Goal: Task Accomplishment & Management: Use online tool/utility

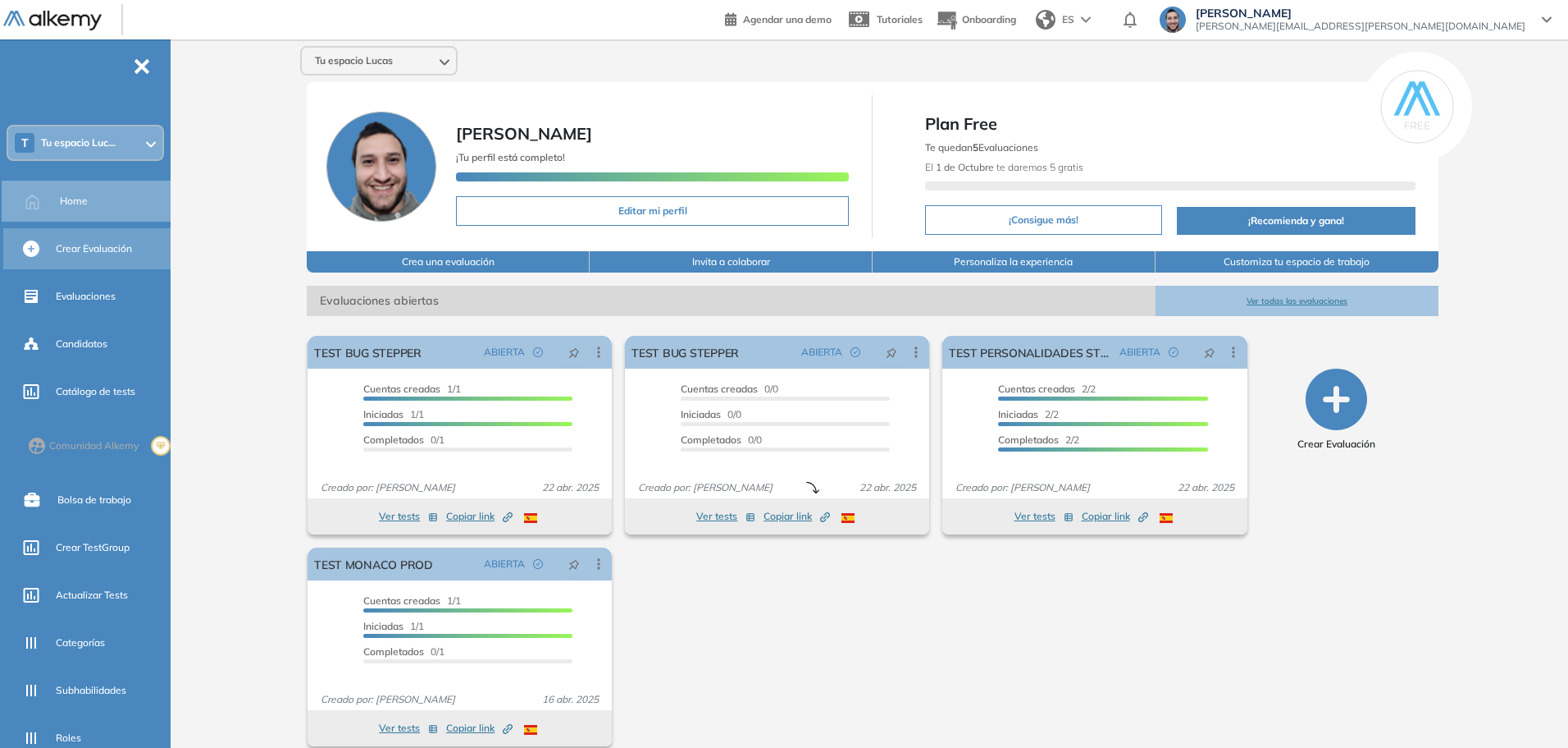
click at [86, 246] on span "Crear Evaluación" at bounding box center [94, 249] width 77 height 15
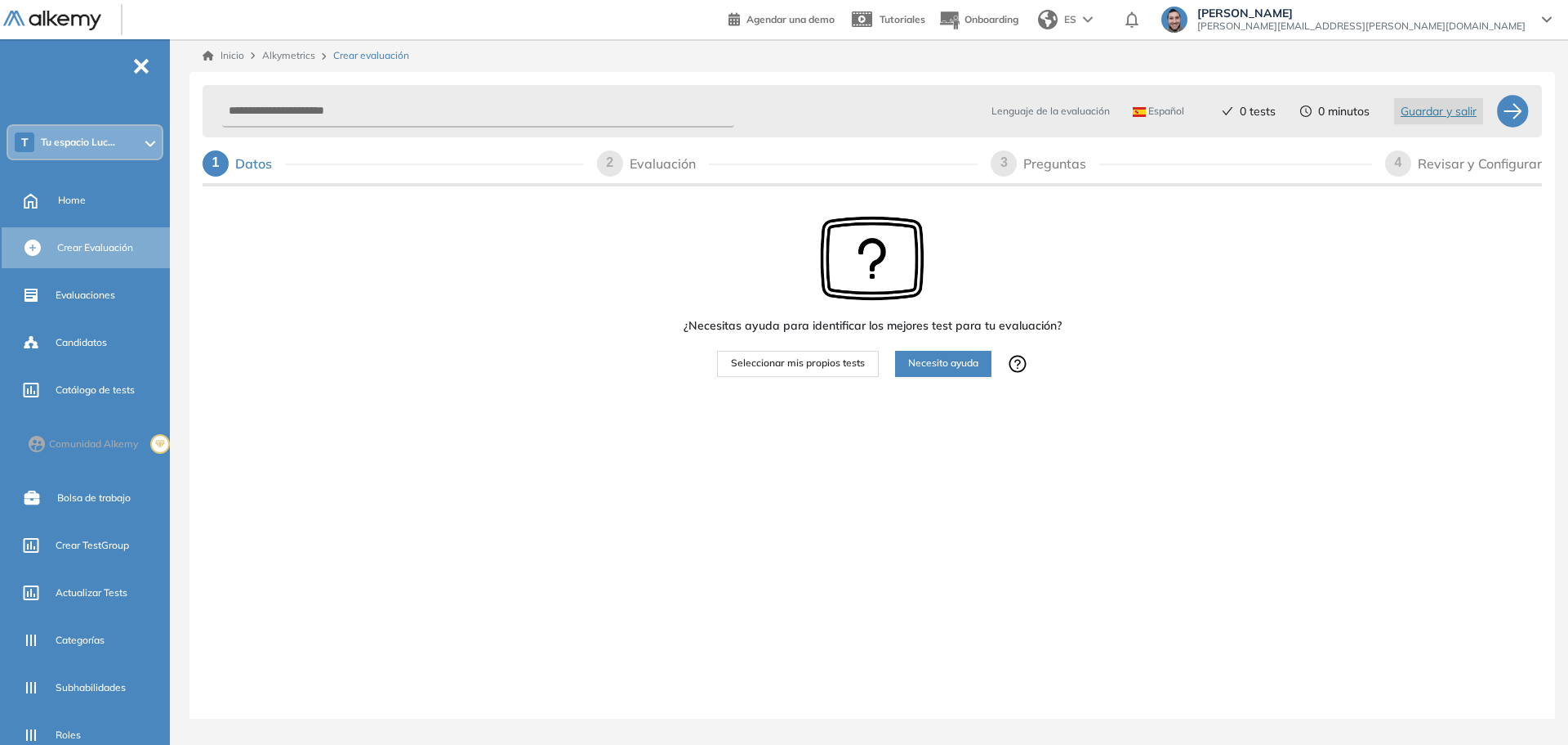
click at [657, 165] on div "Evaluación" at bounding box center [669, 164] width 79 height 26
click at [814, 363] on span "Seleccionar mis propios tests" at bounding box center [798, 363] width 134 height 15
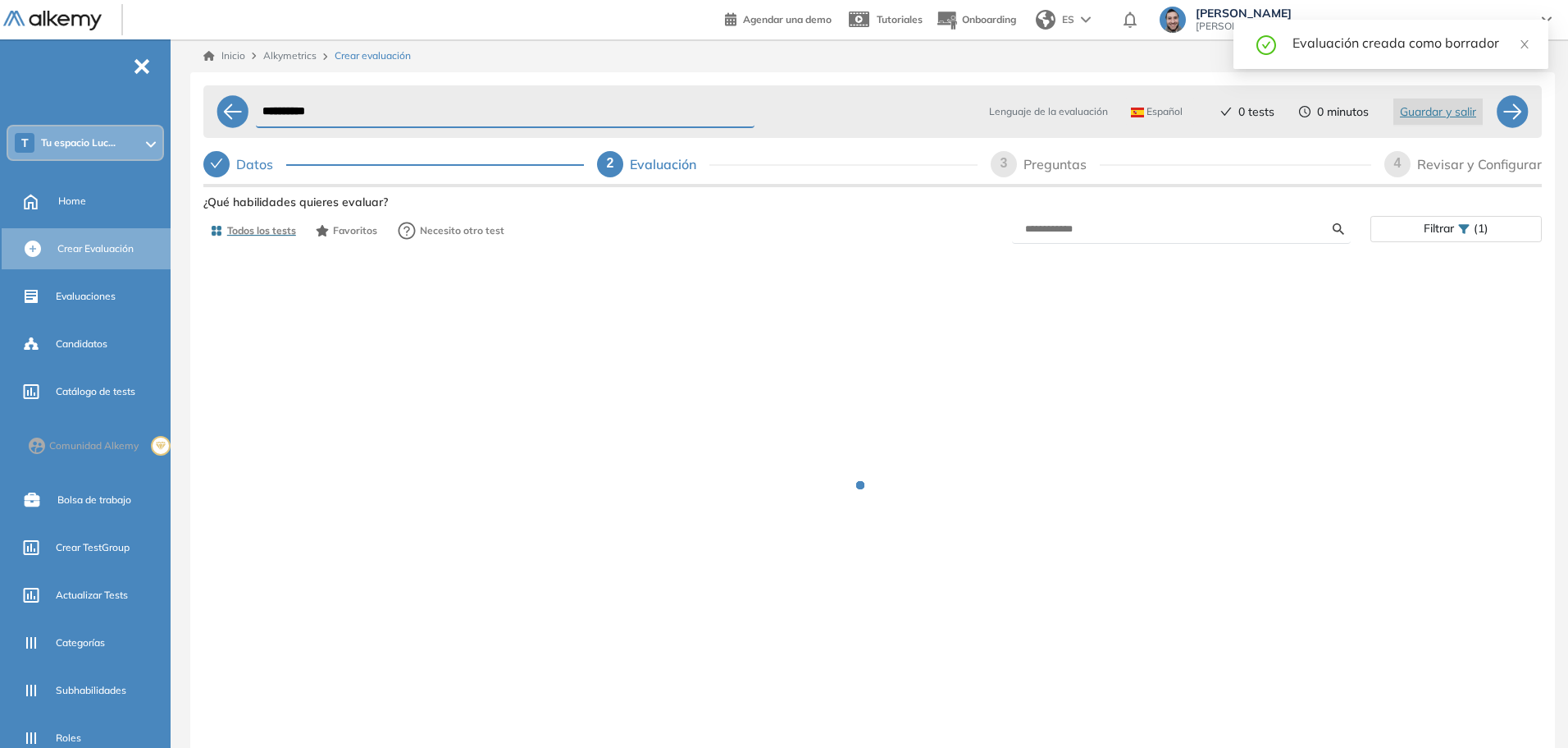
click at [1063, 168] on div "Preguntas" at bounding box center [1062, 164] width 77 height 26
select select "*****"
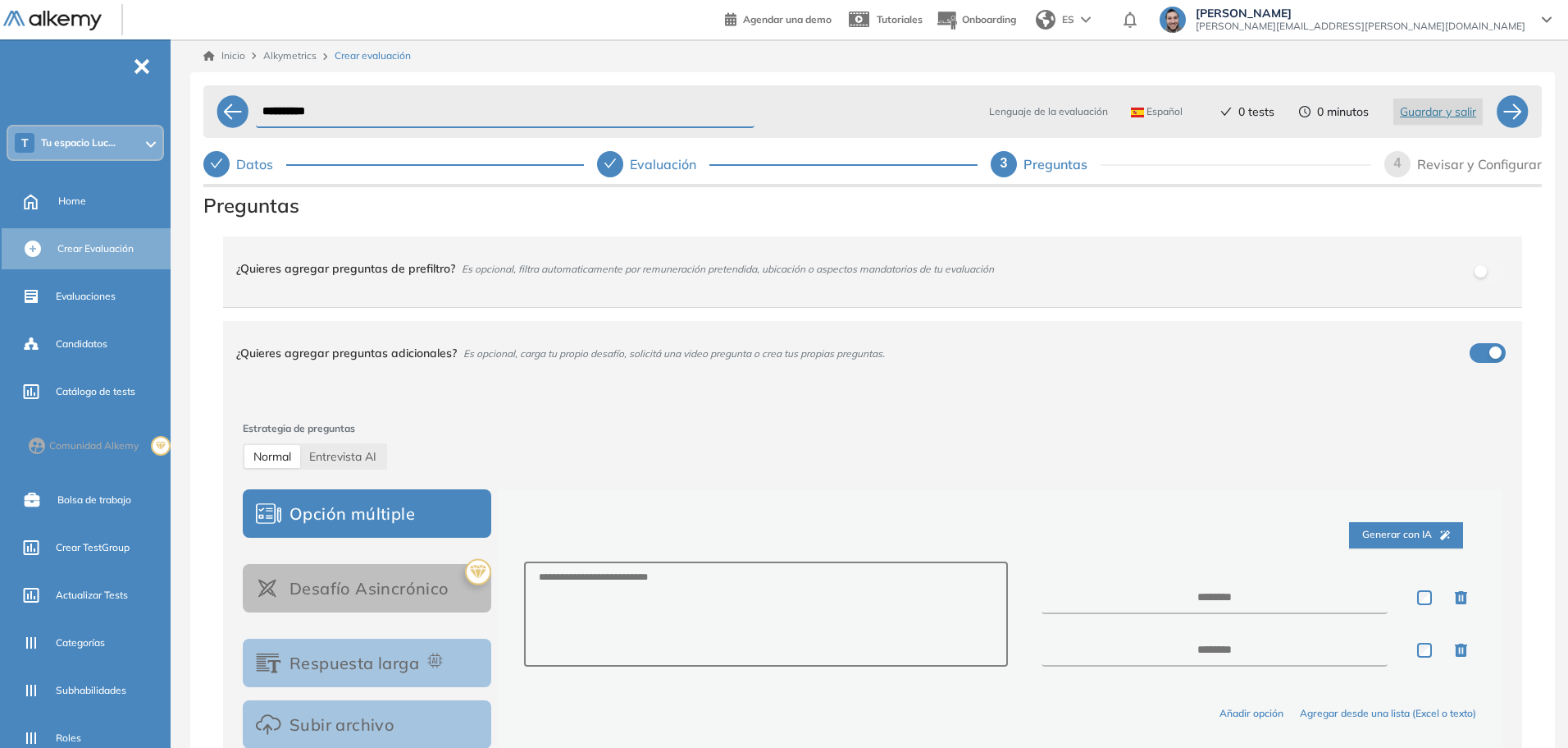
click at [692, 282] on div "¿Quieres agregar preguntas de prefiltro? Es opcional, filtra automaticamente po…" at bounding box center [862, 268] width 1253 height 45
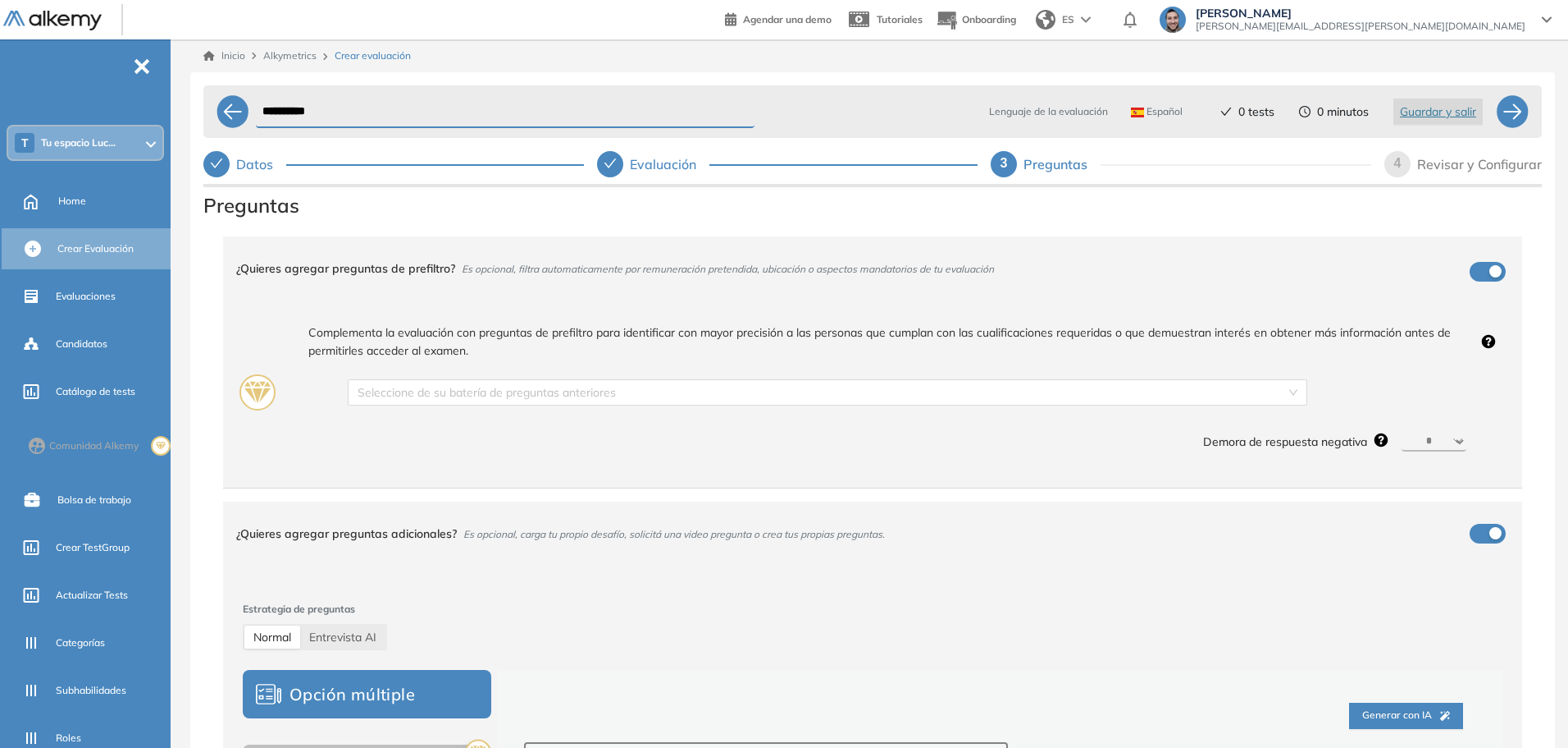
click at [692, 282] on div "¿Quieres agregar preguntas de prefiltro? Es opcional, filtra automaticamente po…" at bounding box center [862, 268] width 1253 height 45
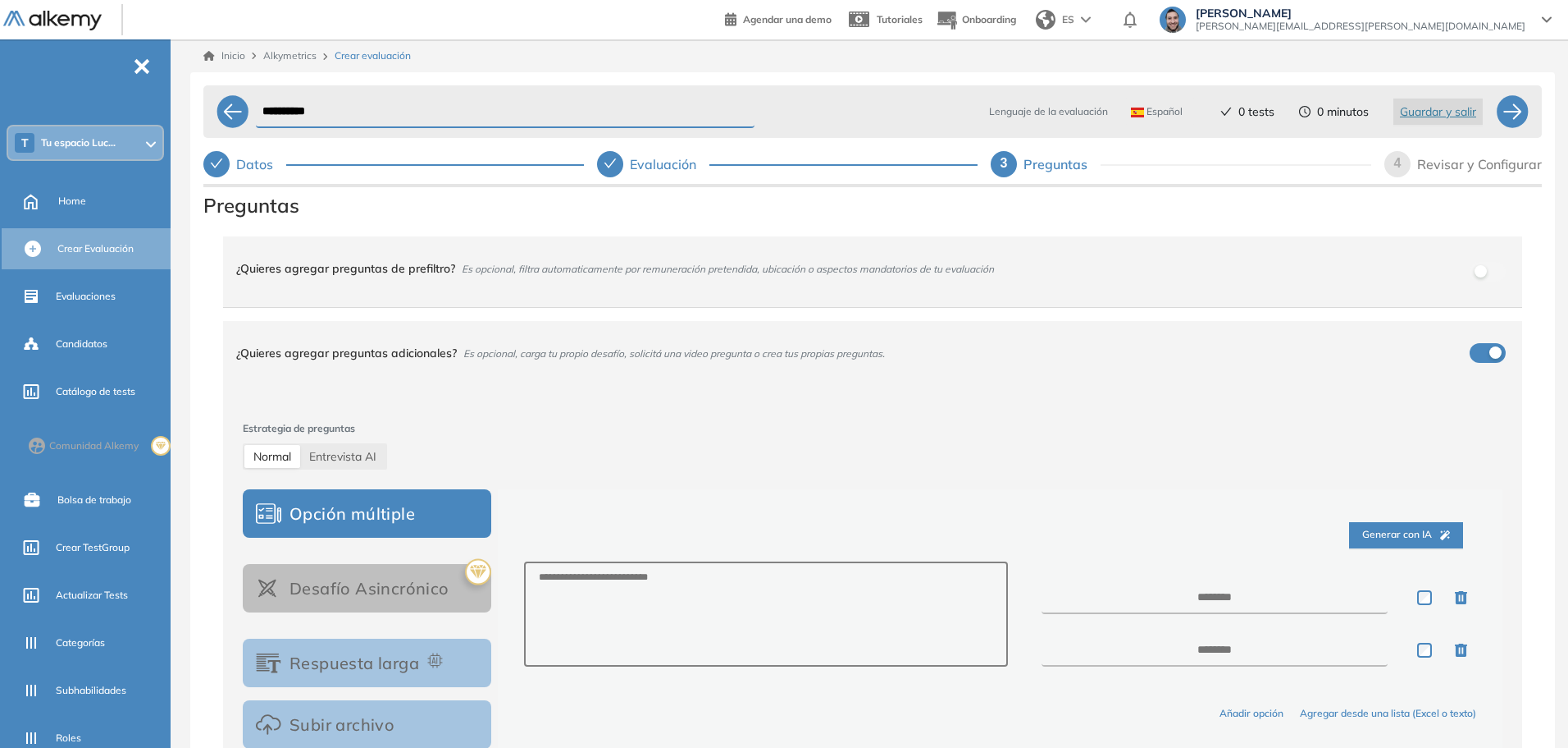
click at [669, 358] on span "Es opcional, carga tu propio desafío, solicitá una video pregunta o crea tus pr…" at bounding box center [674, 353] width 421 height 12
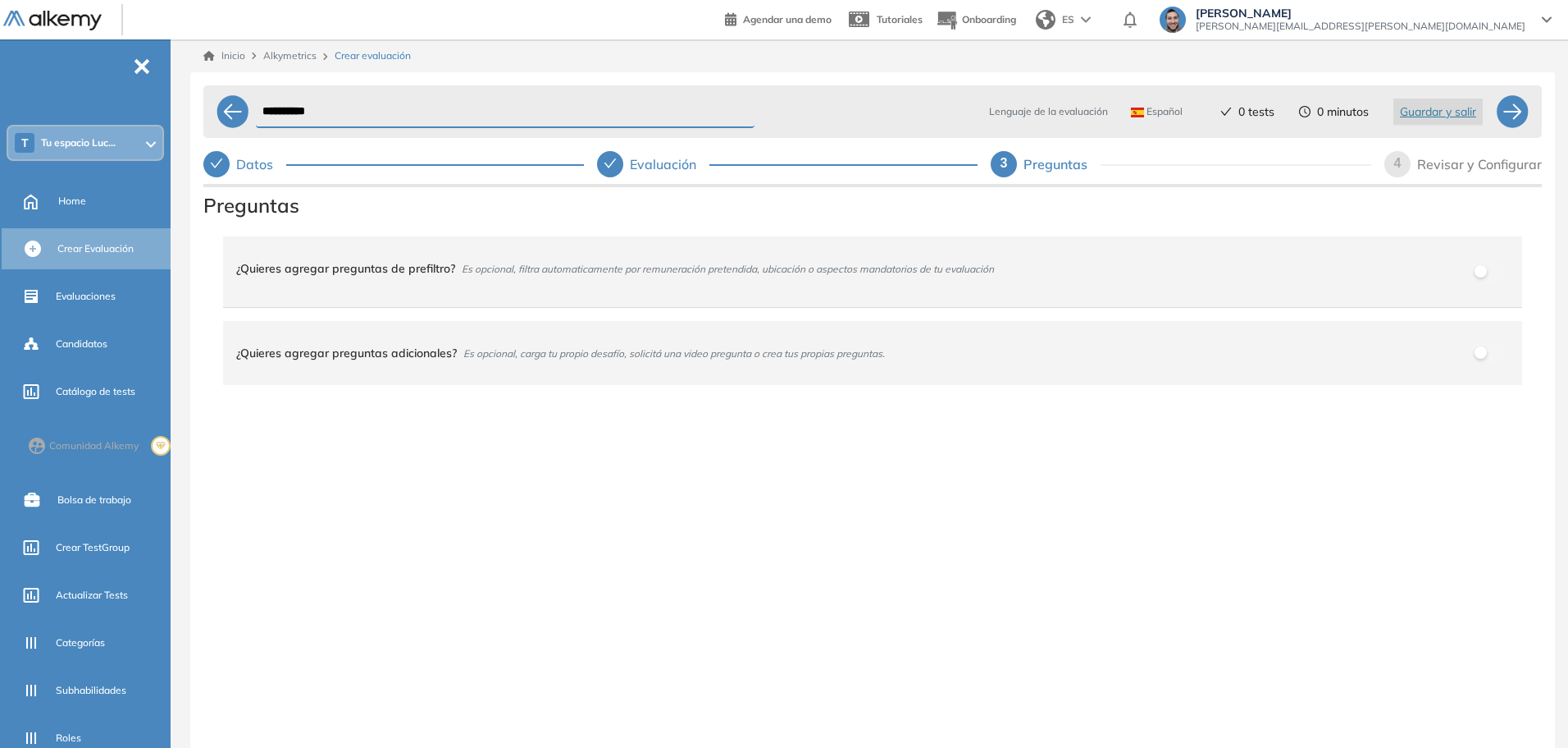
click at [669, 357] on span "Es opcional, carga tu propio desafío, solicitá una video pregunta o crea tus pr…" at bounding box center [674, 353] width 421 height 12
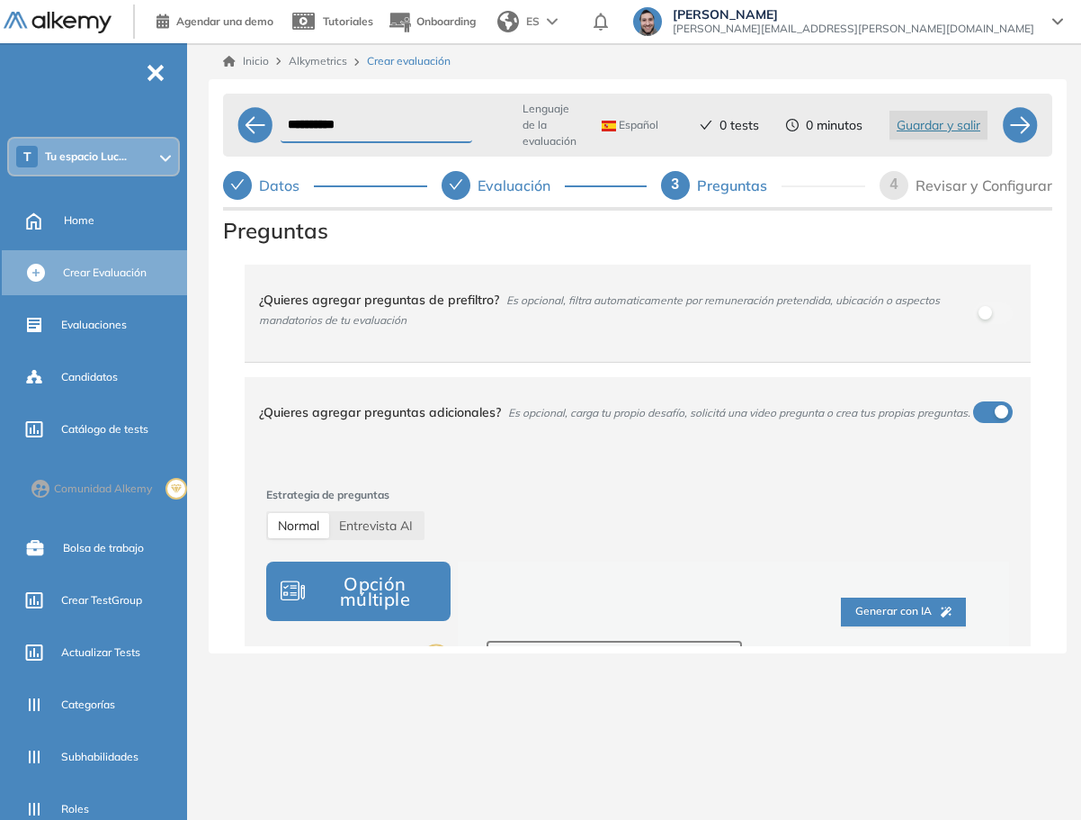
click at [555, 187] on div "Evaluación" at bounding box center [521, 185] width 87 height 29
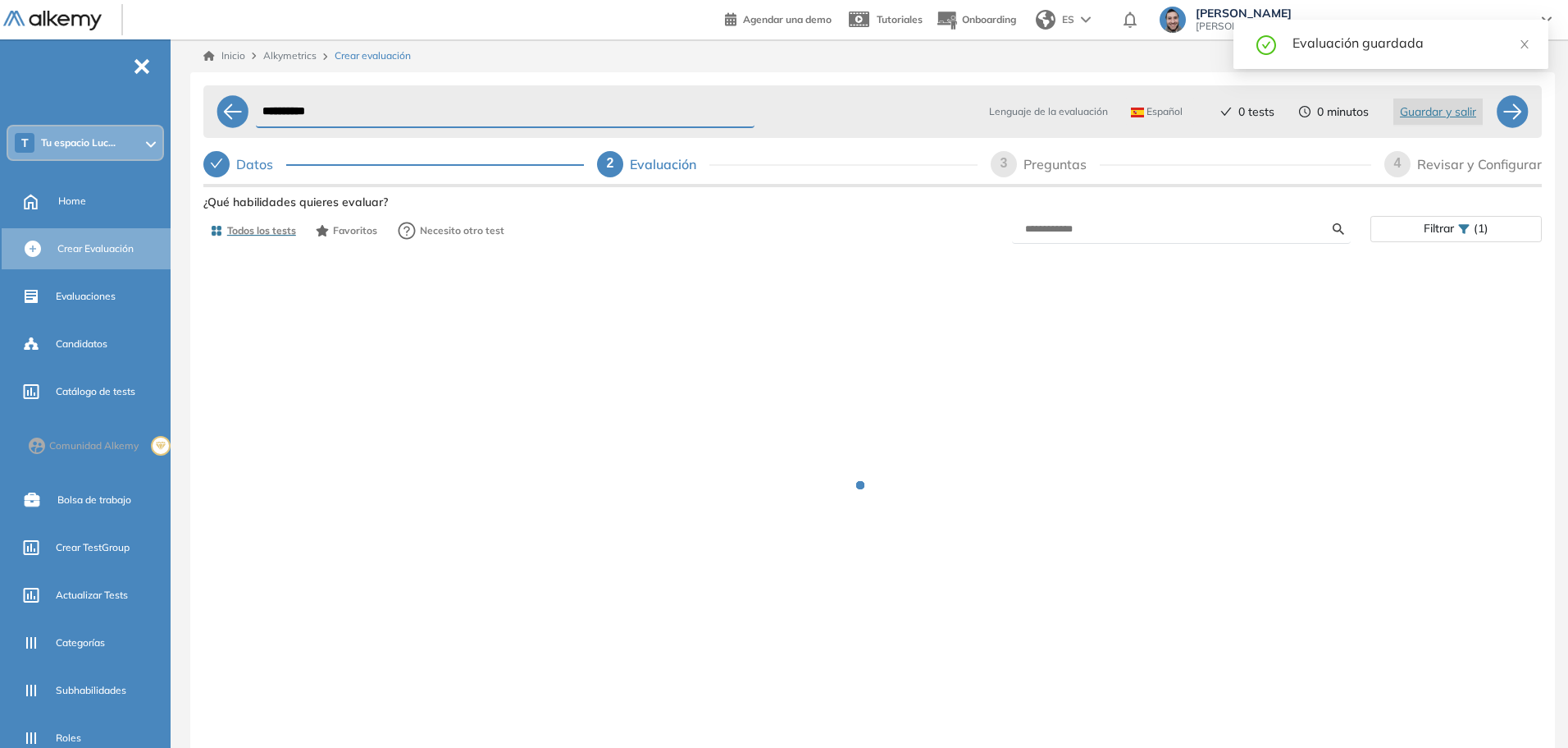
click at [1482, 227] on span "(1)" at bounding box center [1481, 229] width 15 height 24
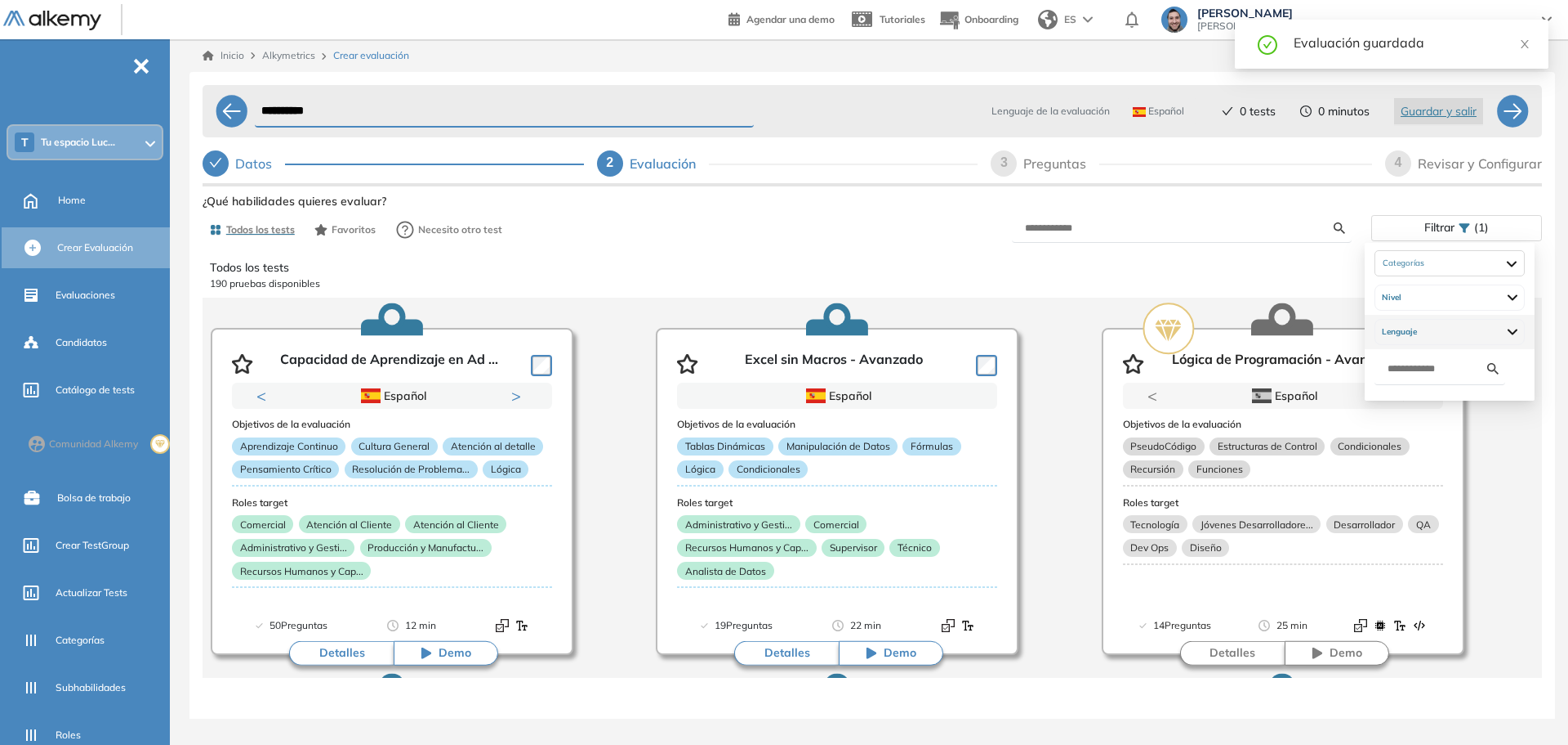
click at [1435, 335] on div "Lenguaje" at bounding box center [1450, 332] width 151 height 26
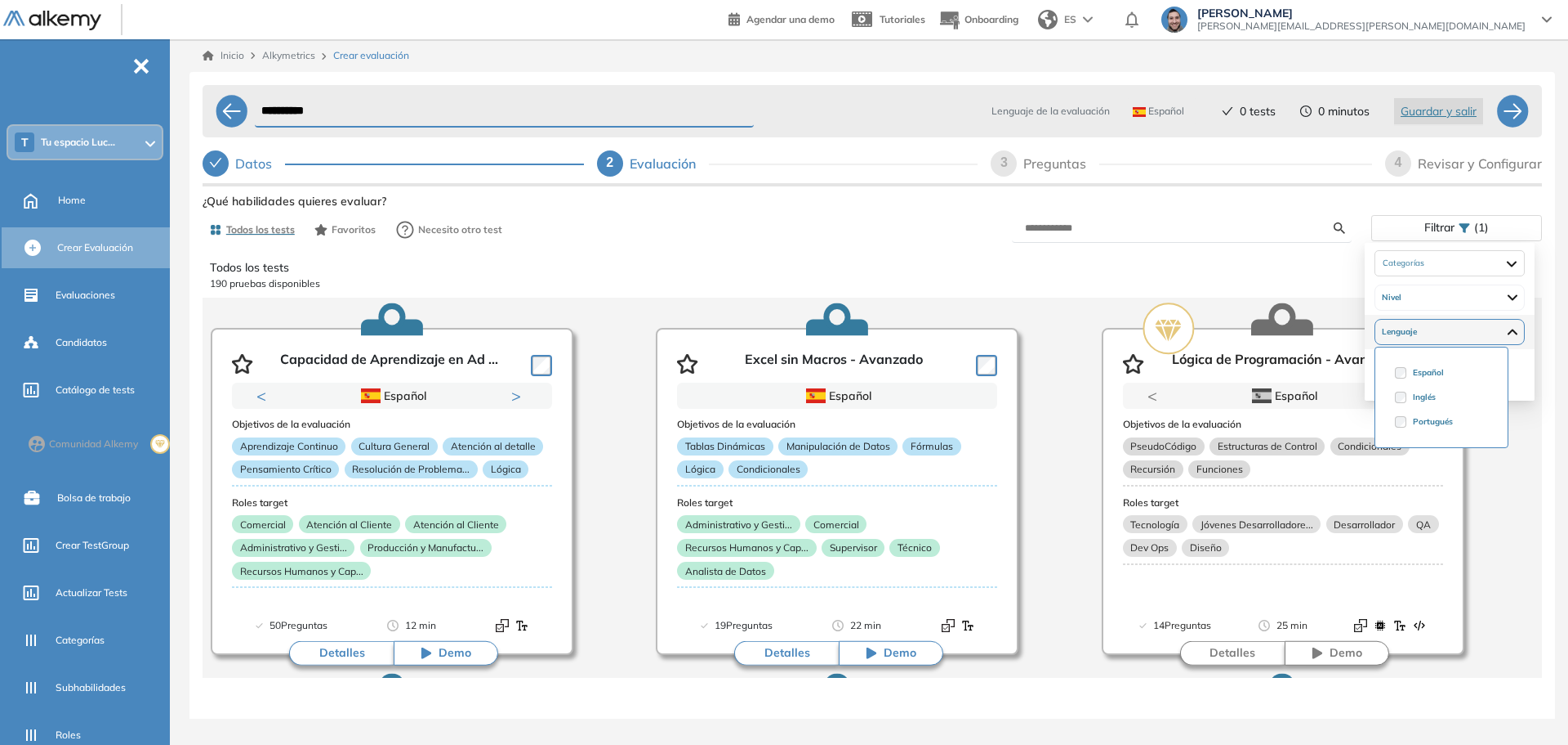
click at [1435, 335] on div "Lenguaje" at bounding box center [1450, 332] width 151 height 26
